Goal: Task Accomplishment & Management: Manage account settings

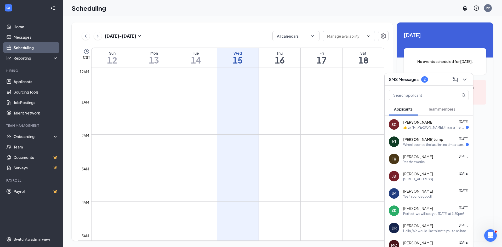
scroll to position [388, 0]
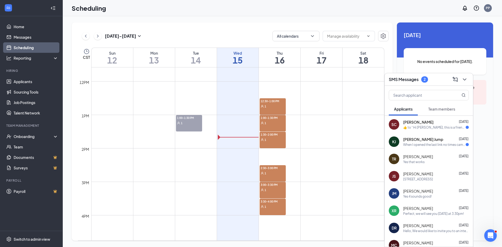
click at [442, 130] on div "SC [PERSON_NAME] [DATE]  ​👍​ to “ Hi [PERSON_NAME], this is a friendly reminder…" at bounding box center [429, 124] width 88 height 17
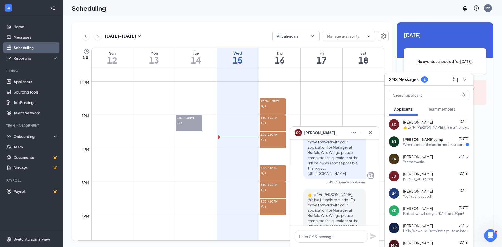
scroll to position [-52, 0]
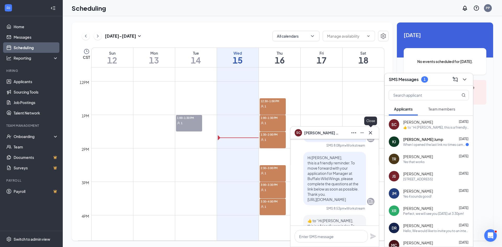
click at [369, 132] on icon "Cross" at bounding box center [371, 133] width 6 height 6
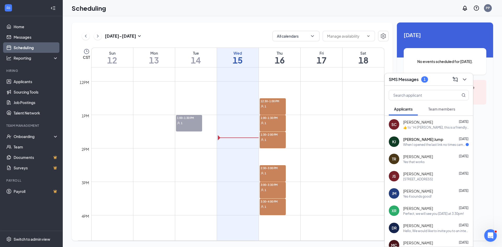
click at [435, 145] on div "When I opened the last link no times came up" at bounding box center [435, 145] width 63 height 4
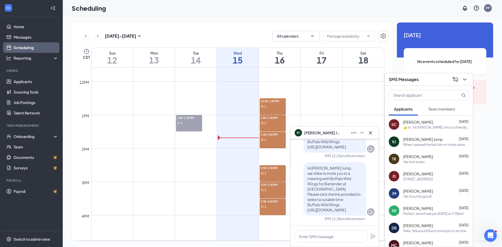
scroll to position [0, 0]
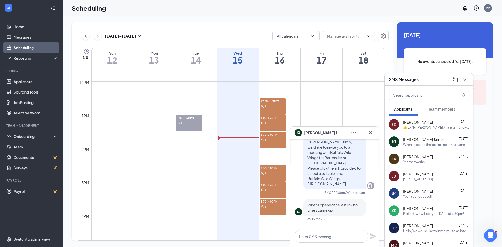
click at [315, 131] on span "[PERSON_NAME] Jump" at bounding box center [322, 133] width 37 height 6
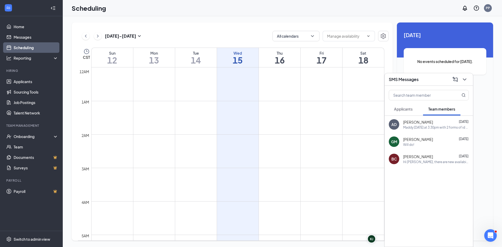
scroll to position [257, 0]
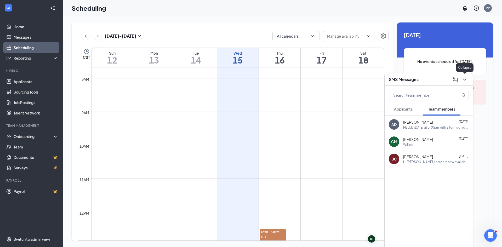
click at [468, 80] on button at bounding box center [465, 79] width 8 height 8
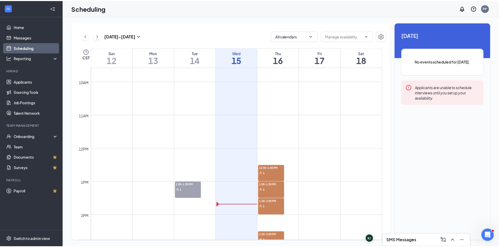
scroll to position [336, 0]
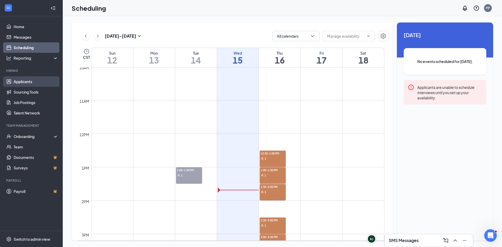
click at [29, 81] on link "Applicants" at bounding box center [36, 81] width 45 height 10
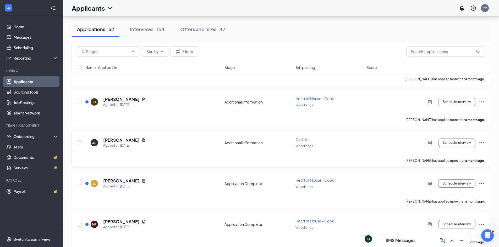
scroll to position [2003, 0]
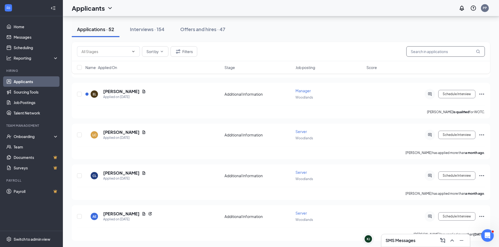
click at [428, 55] on input "text" at bounding box center [445, 51] width 79 height 10
type input "cashier"
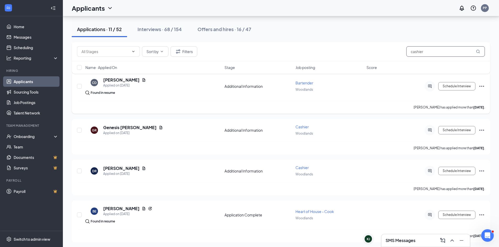
scroll to position [144, 0]
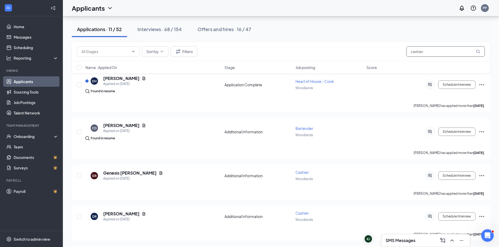
drag, startPoint x: 353, startPoint y: 52, endPoint x: 325, endPoint y: 50, distance: 28.3
click at [325, 50] on div "Sort by Filters cashier" at bounding box center [280, 51] width 407 height 10
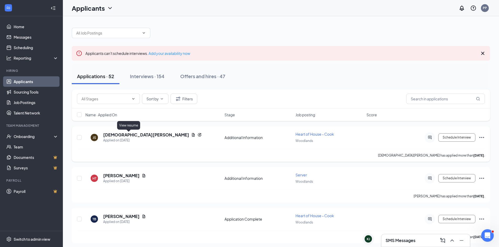
click at [191, 136] on icon "Document" at bounding box center [193, 135] width 4 height 4
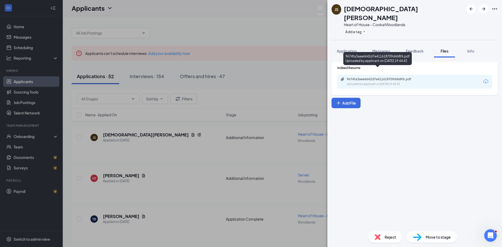
click at [405, 77] on div "9674fa3aee6642d7e411618709d468f6.pdf" at bounding box center [383, 79] width 73 height 4
click at [303, 57] on div "JS Jesus Solis Heart of House - Cook at Woodlands Add a tag Application Message…" at bounding box center [251, 123] width 502 height 247
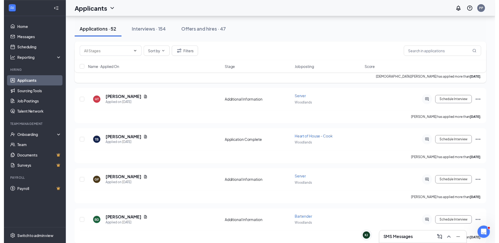
scroll to position [79, 0]
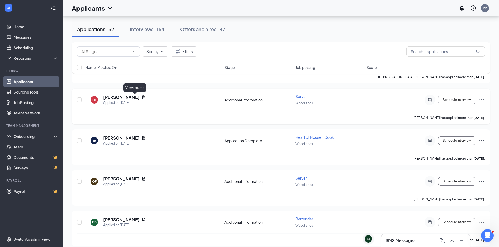
click at [142, 98] on icon "Document" at bounding box center [144, 97] width 4 height 4
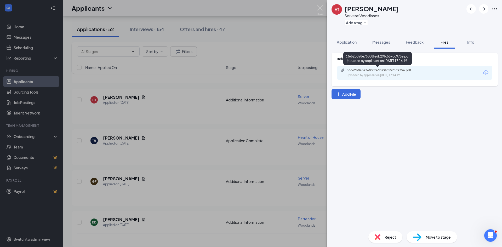
click at [399, 75] on div "Uploaded by applicant on Oct 13, 2025 at 17:14:19" at bounding box center [386, 75] width 79 height 4
click at [321, 5] on div "HT Hanna Trocko Server at Woodlands Add a tag Application Messages Feedback Fil…" at bounding box center [251, 123] width 502 height 247
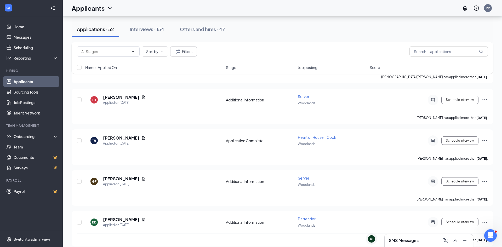
click at [321, 9] on div "Applicants PP" at bounding box center [283, 8] width 440 height 16
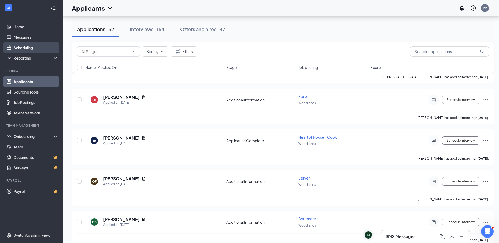
click at [46, 48] on link "Scheduling" at bounding box center [36, 47] width 45 height 10
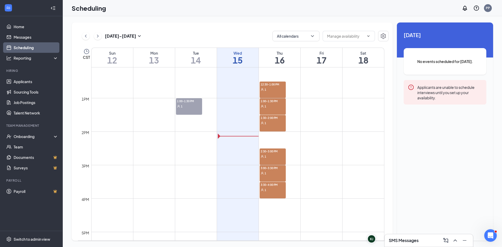
scroll to position [414, 0]
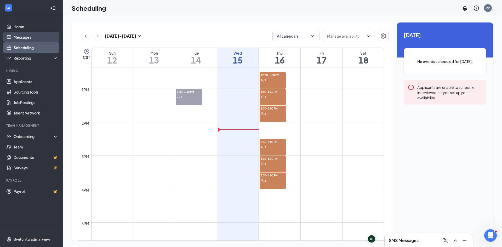
click at [38, 38] on link "Messages" at bounding box center [36, 37] width 45 height 10
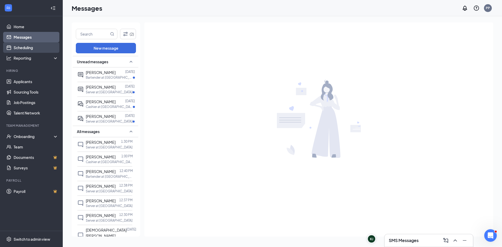
click at [34, 47] on link "Scheduling" at bounding box center [36, 47] width 45 height 10
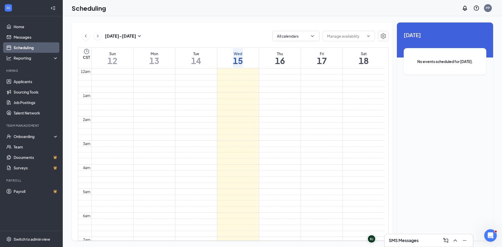
scroll to position [257, 0]
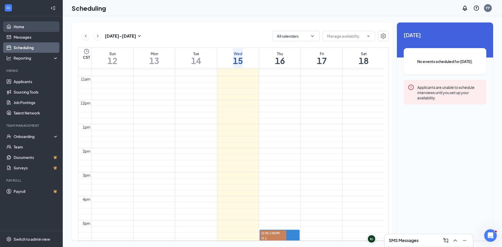
click at [36, 29] on link "Home" at bounding box center [36, 26] width 45 height 10
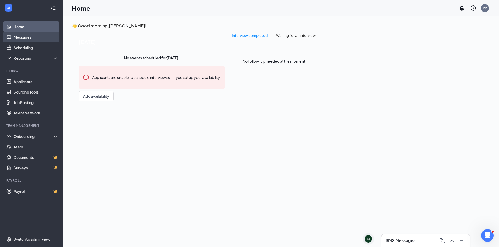
click at [19, 41] on link "Messages" at bounding box center [36, 37] width 45 height 10
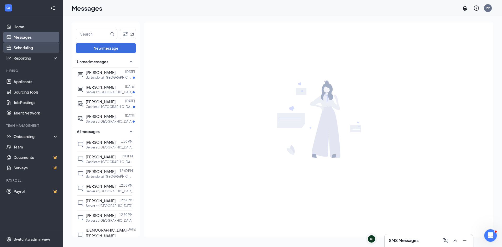
click at [23, 48] on link "Scheduling" at bounding box center [36, 47] width 45 height 10
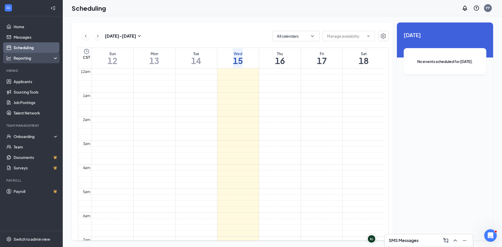
scroll to position [257, 0]
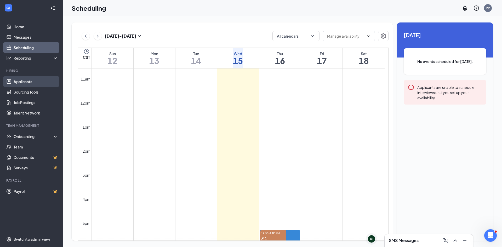
click at [24, 82] on link "Applicants" at bounding box center [36, 81] width 45 height 10
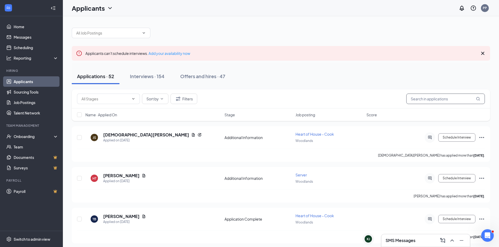
click at [438, 97] on input "text" at bounding box center [445, 99] width 79 height 10
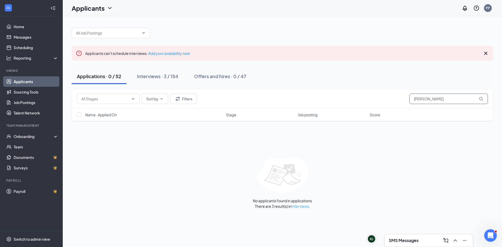
type input "josh"
click at [297, 208] on link "Interviews" at bounding box center [301, 206] width 18 height 5
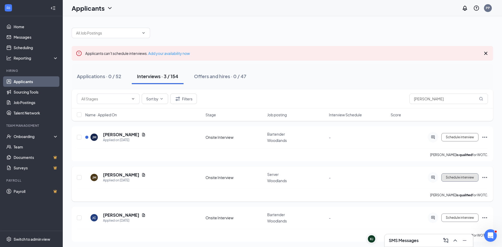
click at [457, 180] on button "Schedule interview" at bounding box center [460, 178] width 37 height 8
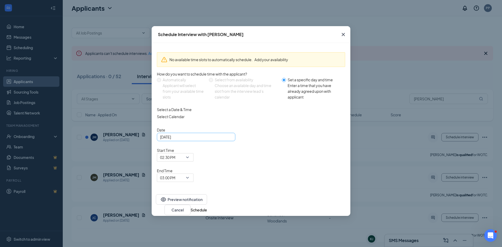
click at [228, 140] on div "Oct 15, 2025" at bounding box center [196, 137] width 72 height 6
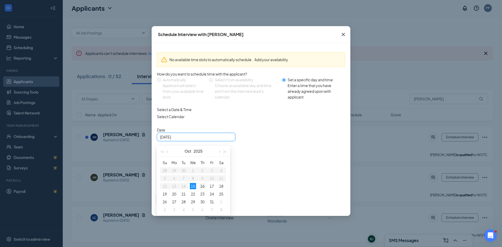
type input "Oct 16, 2025"
click at [202, 189] on div "16" at bounding box center [202, 186] width 6 height 6
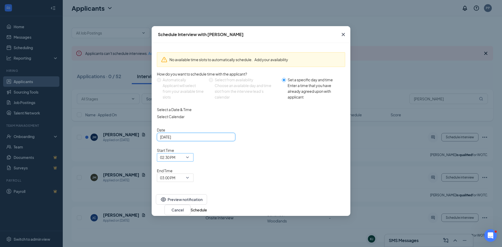
click at [194, 153] on div "02:30 PM" at bounding box center [175, 157] width 37 height 8
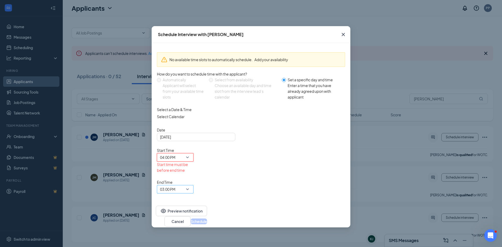
click at [191, 186] on span "03:00 PM" at bounding box center [175, 190] width 30 height 8
click at [176, 22] on span "04:30 PM" at bounding box center [167, 19] width 15 height 6
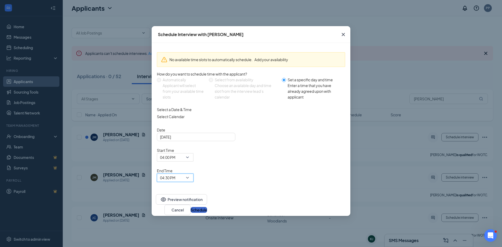
click at [207, 207] on button "Schedule" at bounding box center [199, 210] width 16 height 6
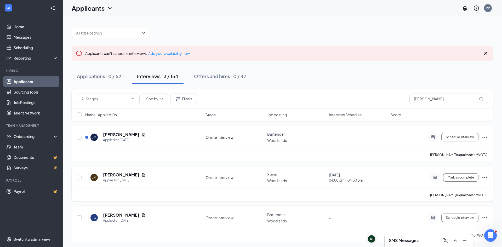
click at [486, 178] on icon "Ellipses" at bounding box center [485, 178] width 6 height 6
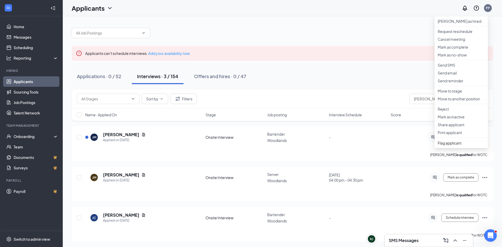
click at [391, 77] on div "Applications · 0 / 52 Interviews · 3 / 154 Offers and hires · 0 / 47" at bounding box center [283, 77] width 422 height 16
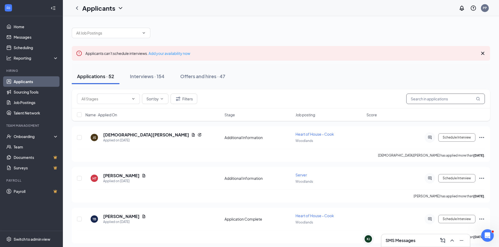
click at [436, 102] on input "text" at bounding box center [445, 99] width 79 height 10
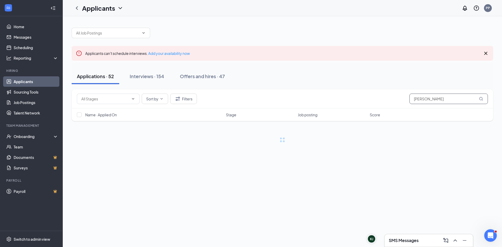
type input "joshua"
click at [299, 206] on link "Interviews" at bounding box center [301, 206] width 18 height 5
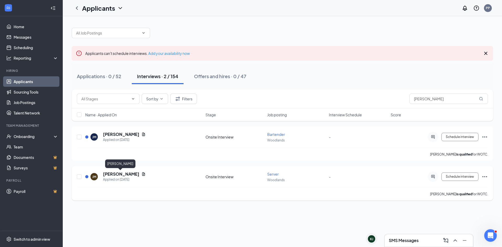
click at [129, 175] on h5 "Joshua Mollard" at bounding box center [121, 174] width 36 height 6
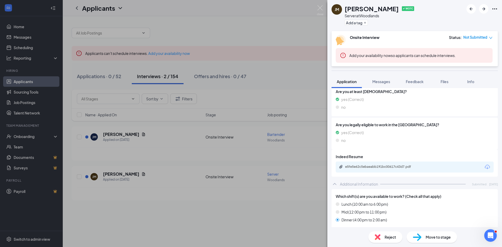
scroll to position [131, 0]
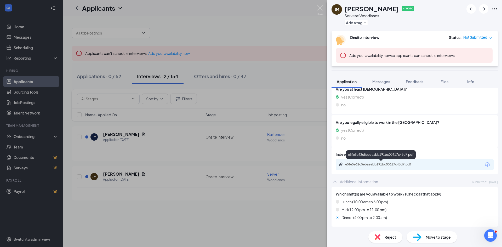
click at [381, 165] on div "e5fe5e62c5ebaeabb191bc00617c43d7.pdf" at bounding box center [381, 165] width 73 height 4
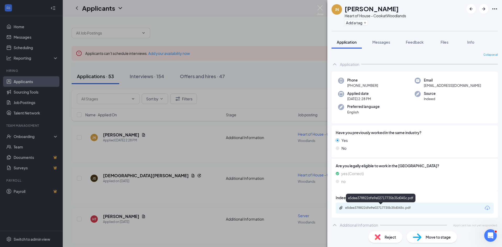
click at [400, 210] on div "e5dee378822dfe9e02717735b35d045c.pdf" at bounding box center [381, 208] width 73 height 4
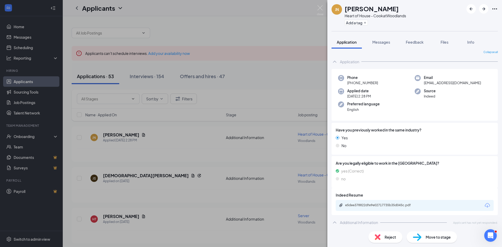
scroll to position [3, 0]
click at [381, 205] on div "e5dee378822dfe9e02717735b35d045c.pdf" at bounding box center [381, 205] width 73 height 4
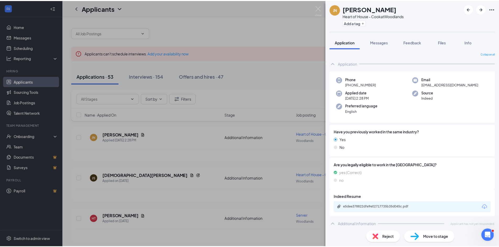
scroll to position [0, 0]
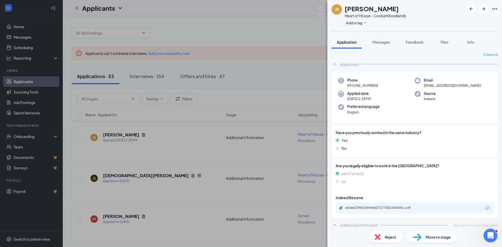
click at [484, 233] on html at bounding box center [490, 235] width 13 height 13
click at [320, 9] on img at bounding box center [320, 10] width 7 height 10
